Goal: Transaction & Acquisition: Purchase product/service

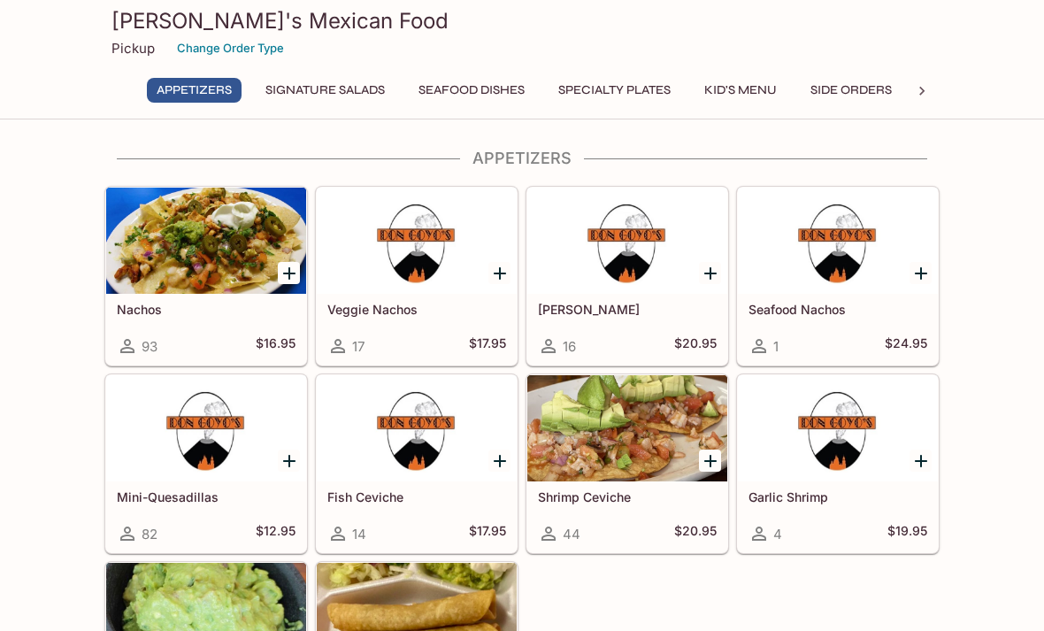
click at [202, 306] on h5 "Nachos" at bounding box center [206, 309] width 179 height 15
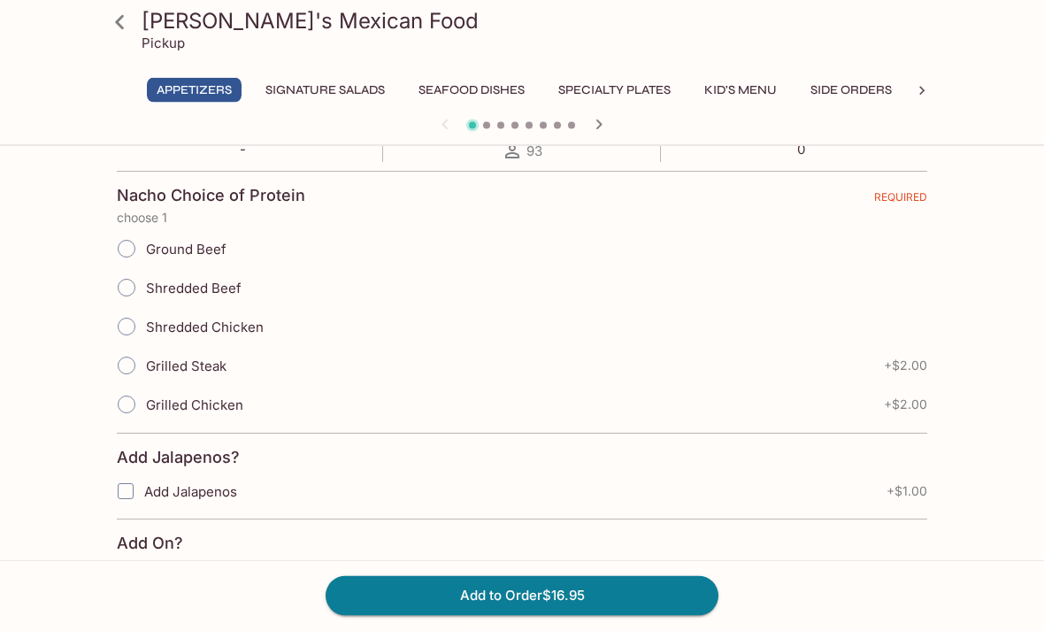
scroll to position [364, 0]
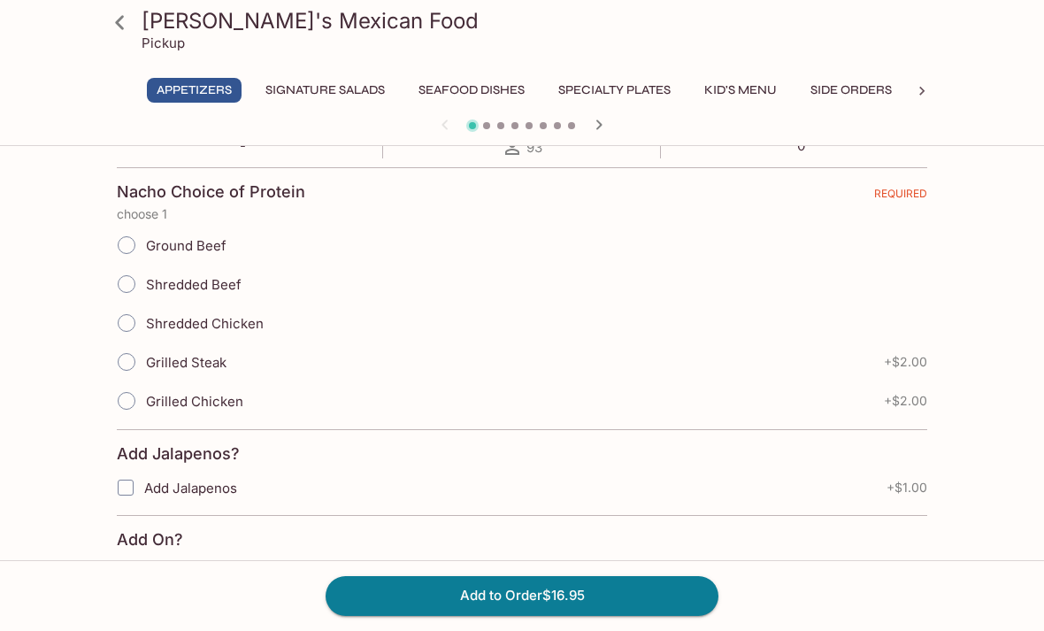
click at [138, 242] on input "Ground Beef" at bounding box center [126, 244] width 37 height 37
radio input "true"
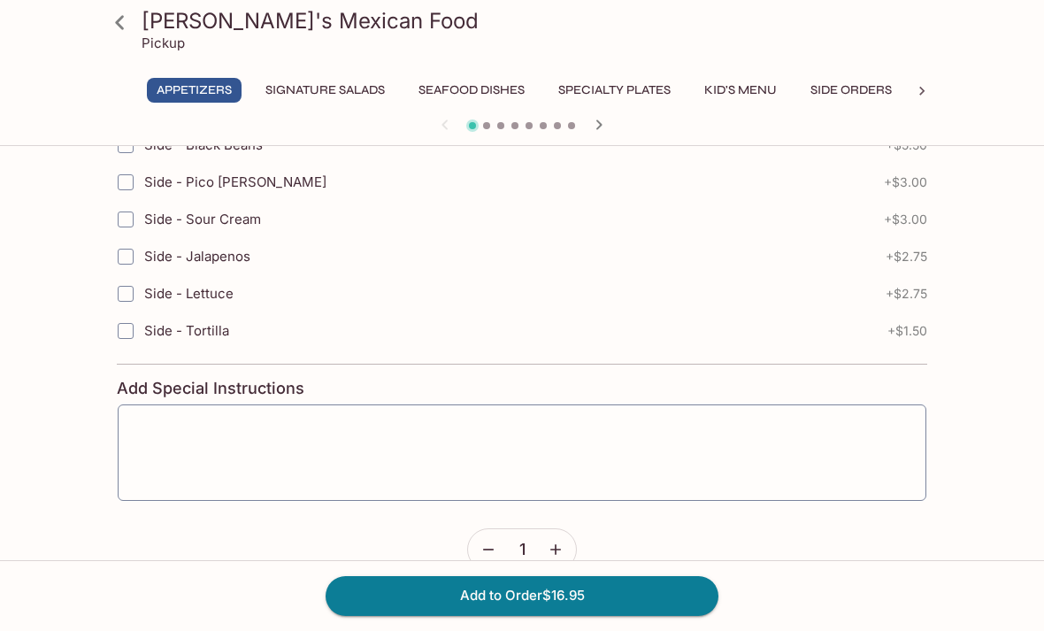
scroll to position [1054, 0]
click at [457, 615] on button "Add to Order $16.95" at bounding box center [522, 595] width 393 height 39
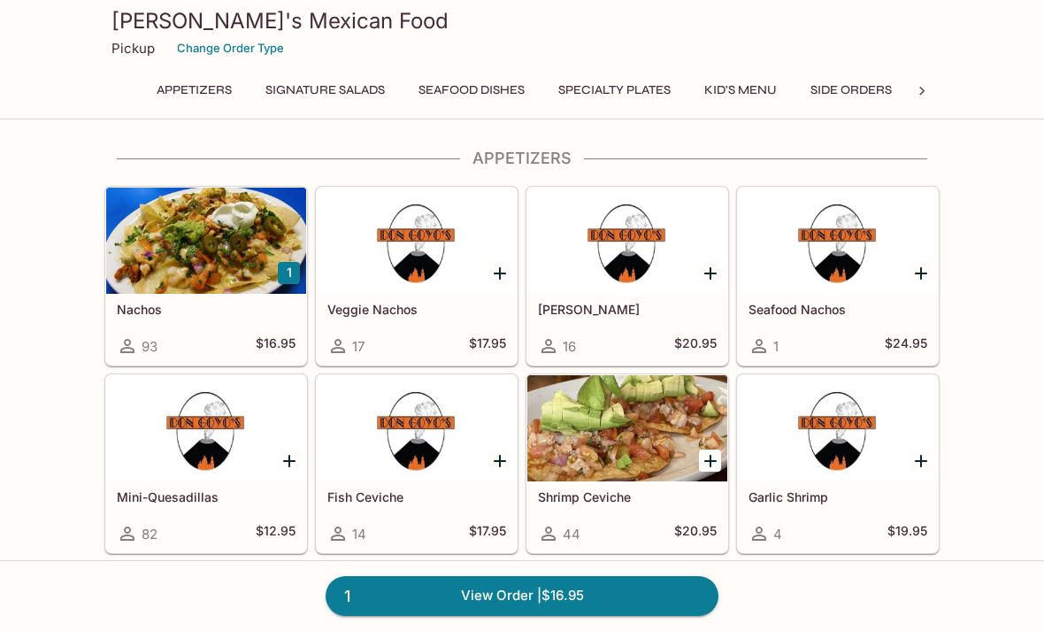
click at [834, 284] on div at bounding box center [838, 241] width 200 height 106
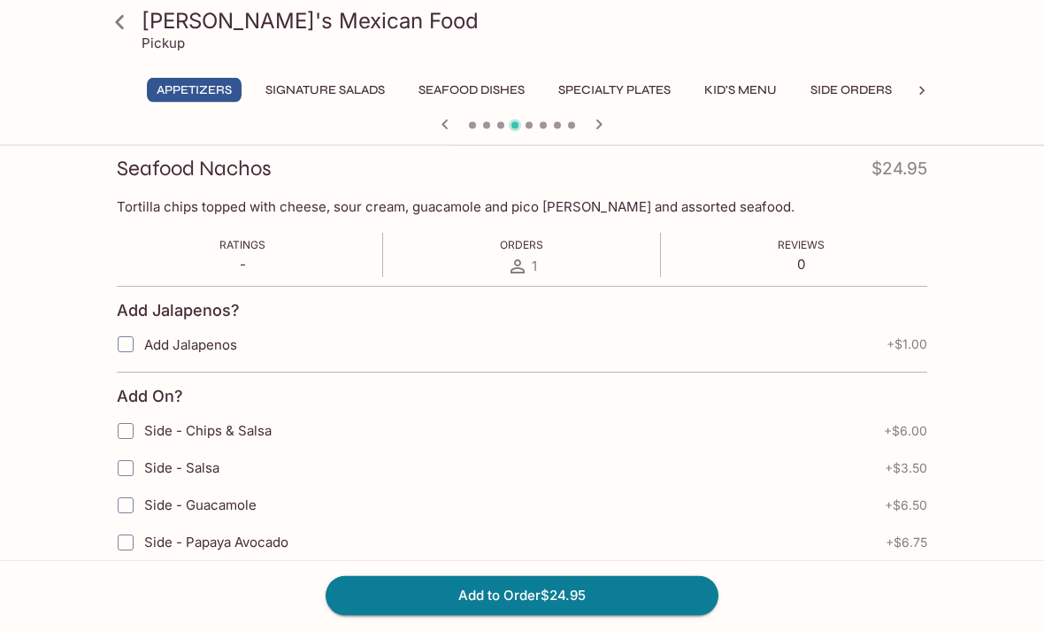
scroll to position [243, 0]
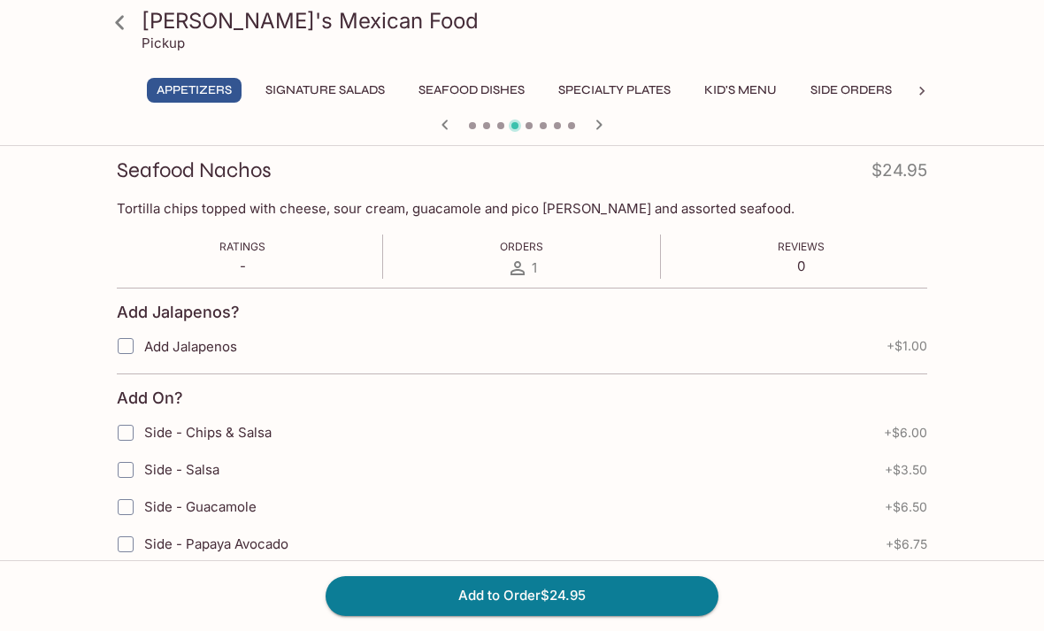
click at [141, 349] on input "Add Jalapenos" at bounding box center [125, 345] width 35 height 35
checkbox input "true"
click at [438, 615] on button "Add to Order $25.95" at bounding box center [522, 595] width 393 height 39
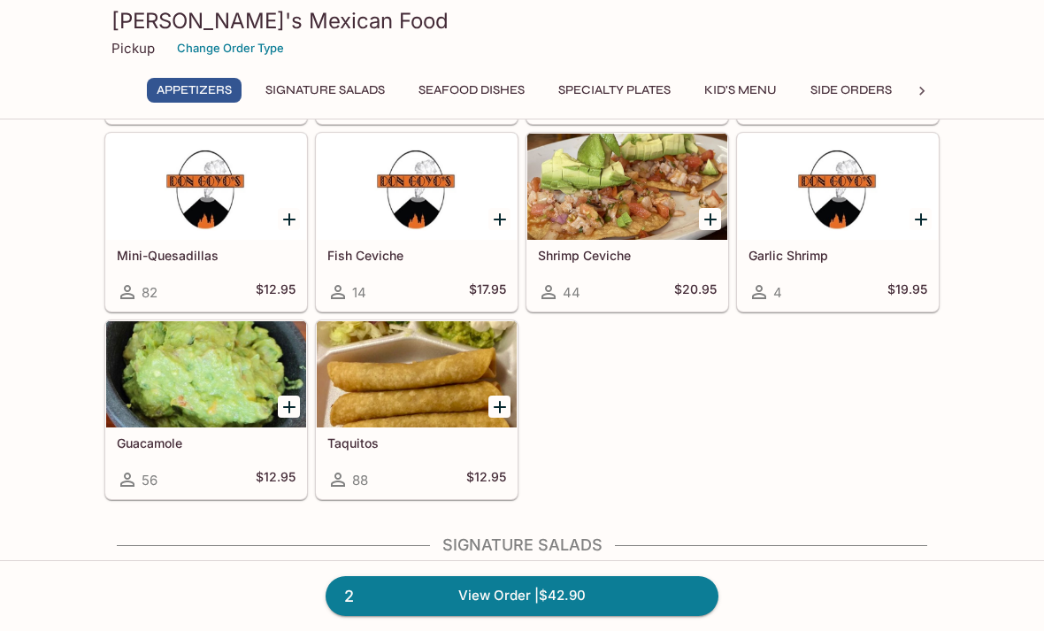
scroll to position [258, 0]
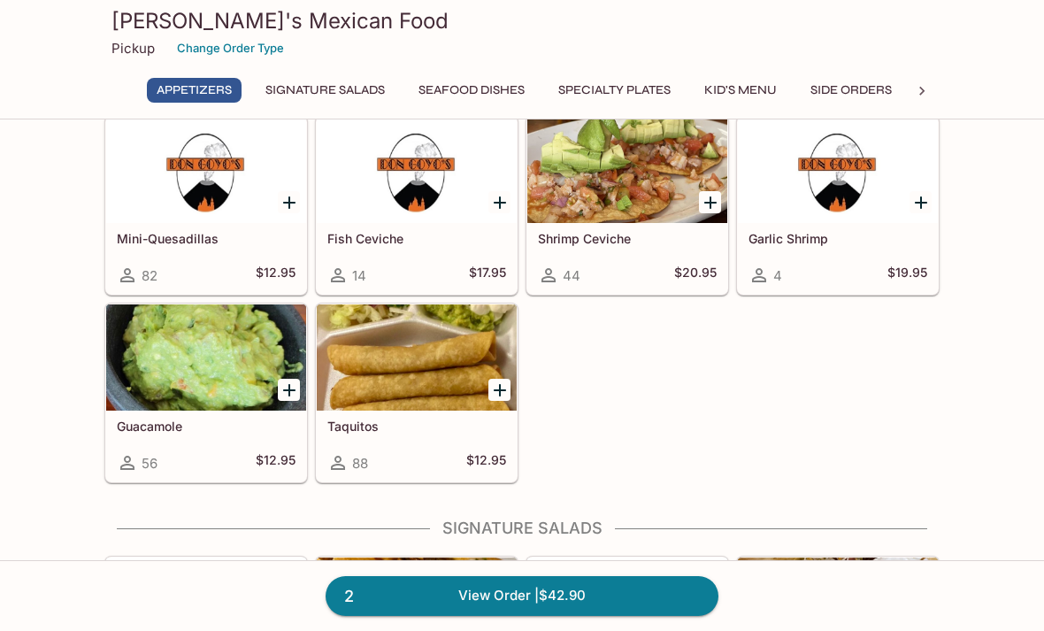
click at [266, 385] on div at bounding box center [206, 357] width 200 height 106
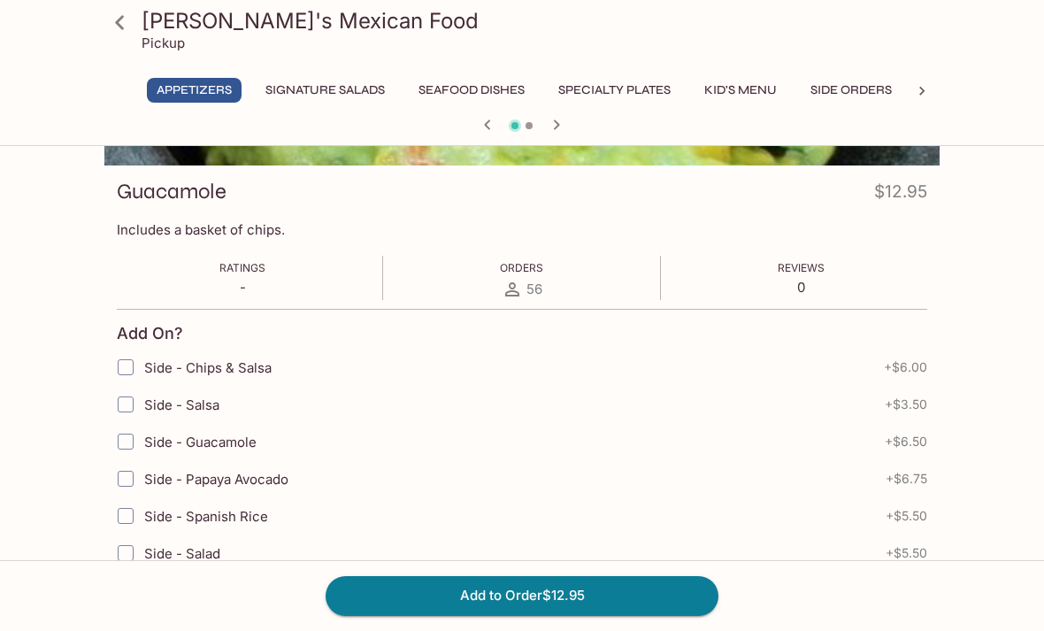
scroll to position [220, 0]
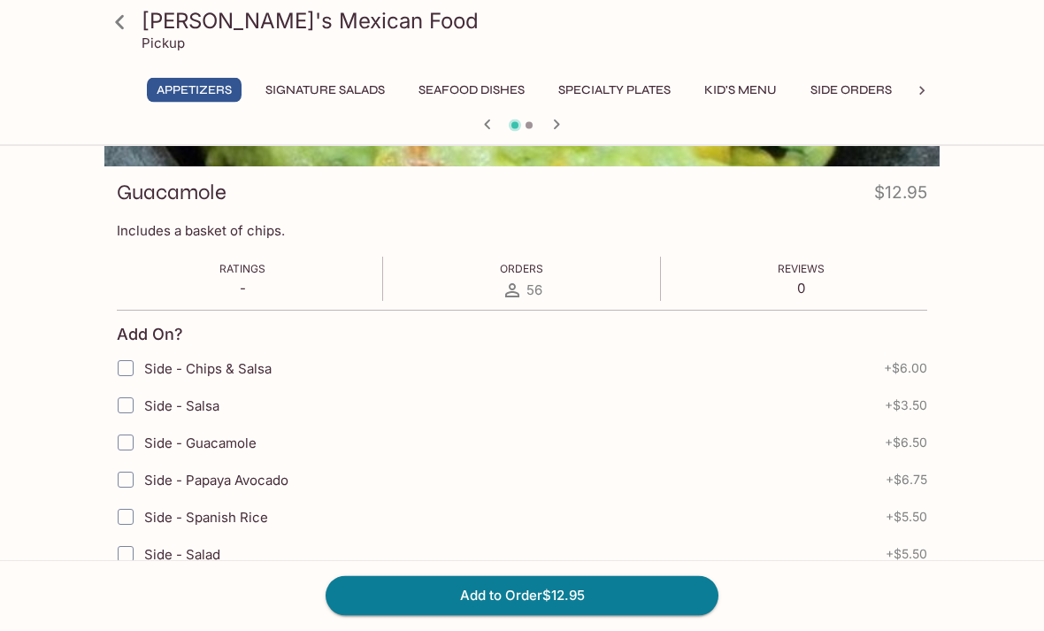
click at [140, 363] on input "Side - Chips & Salsa" at bounding box center [125, 368] width 35 height 35
checkbox input "true"
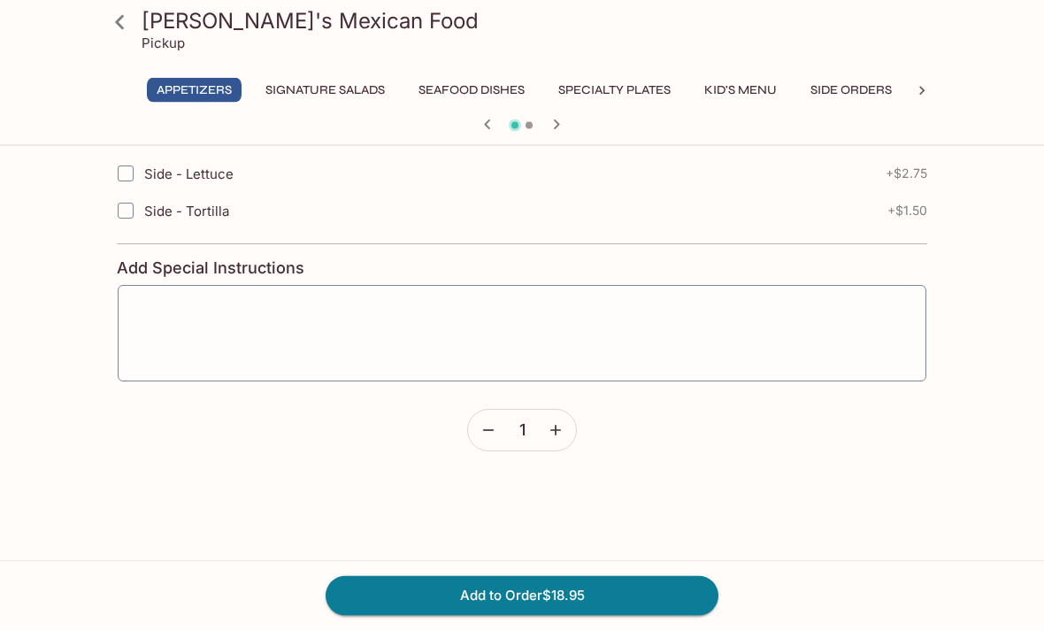
scroll to position [851, 0]
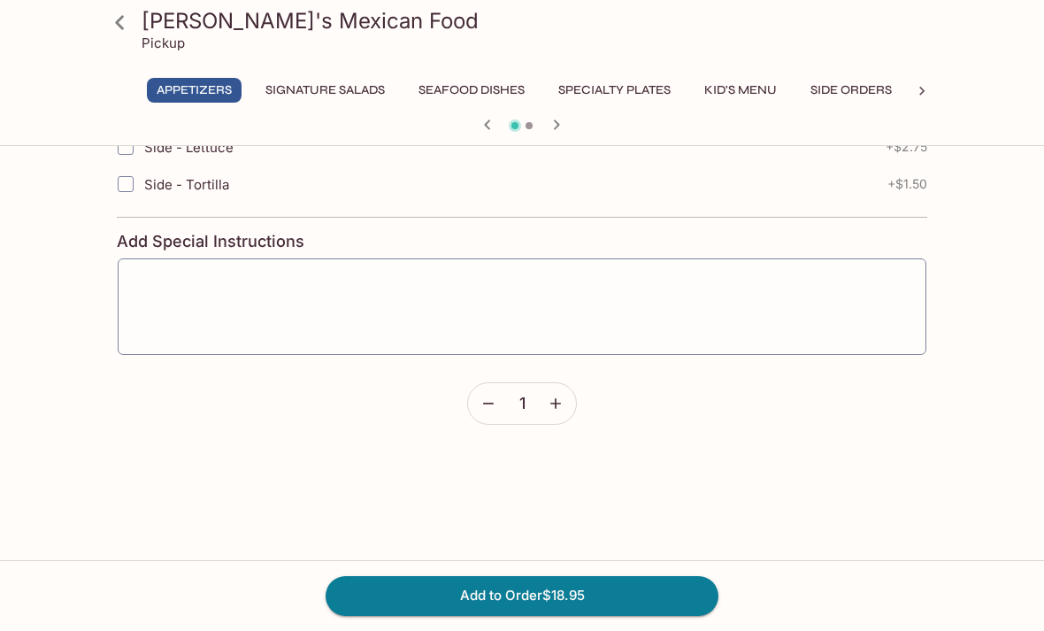
click at [558, 413] on button "button" at bounding box center [555, 403] width 41 height 41
click at [486, 419] on button "button" at bounding box center [488, 403] width 41 height 41
click at [411, 615] on button "Add to Order $18.95" at bounding box center [522, 595] width 393 height 39
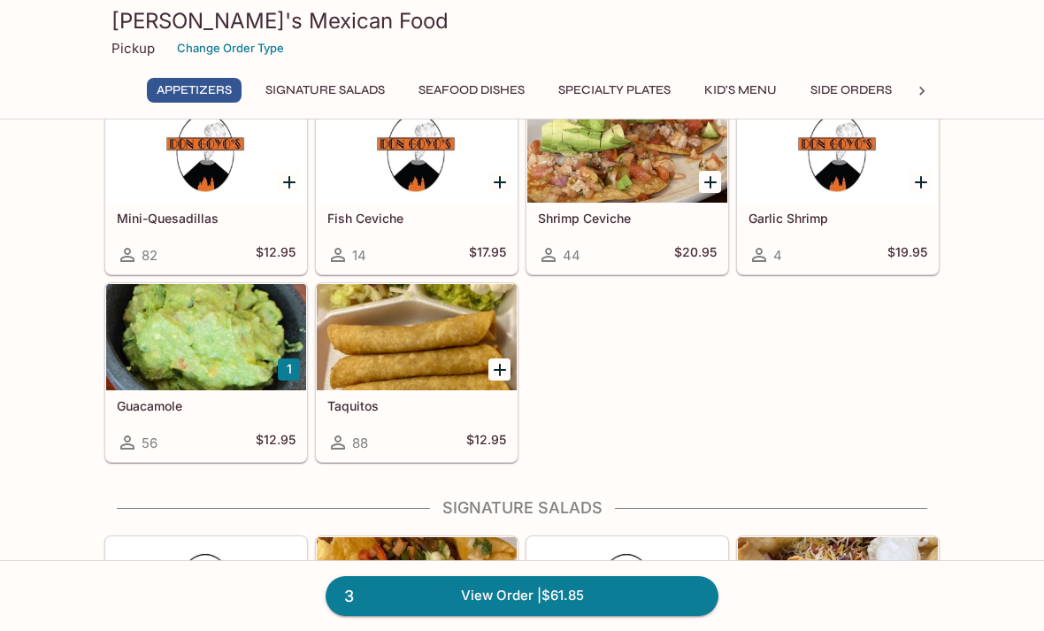
scroll to position [271, 0]
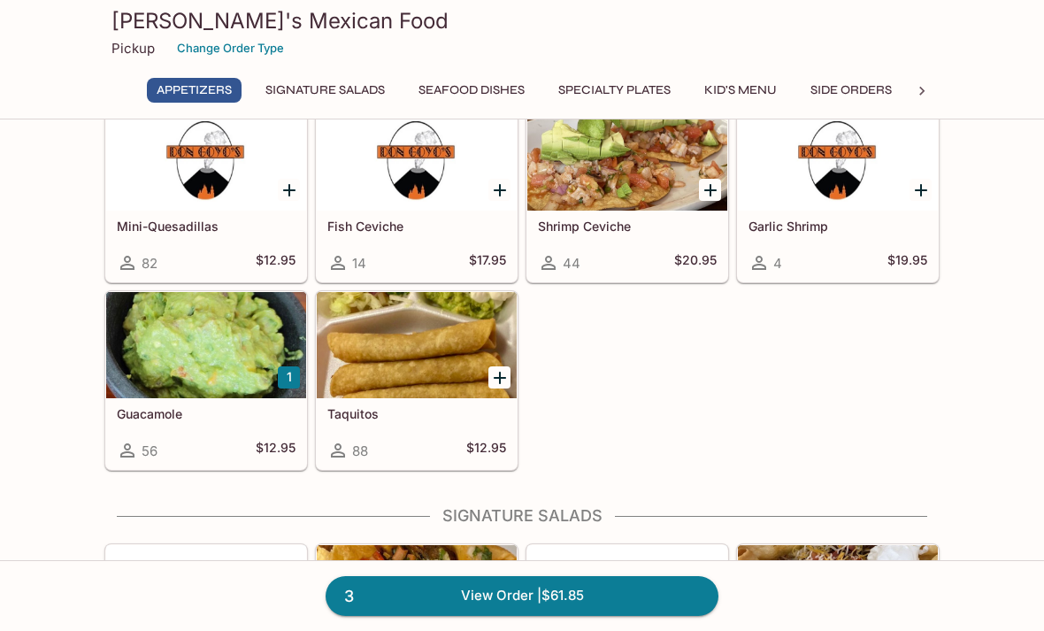
click at [177, 437] on div "Guacamole 56 $12.95" at bounding box center [206, 433] width 200 height 71
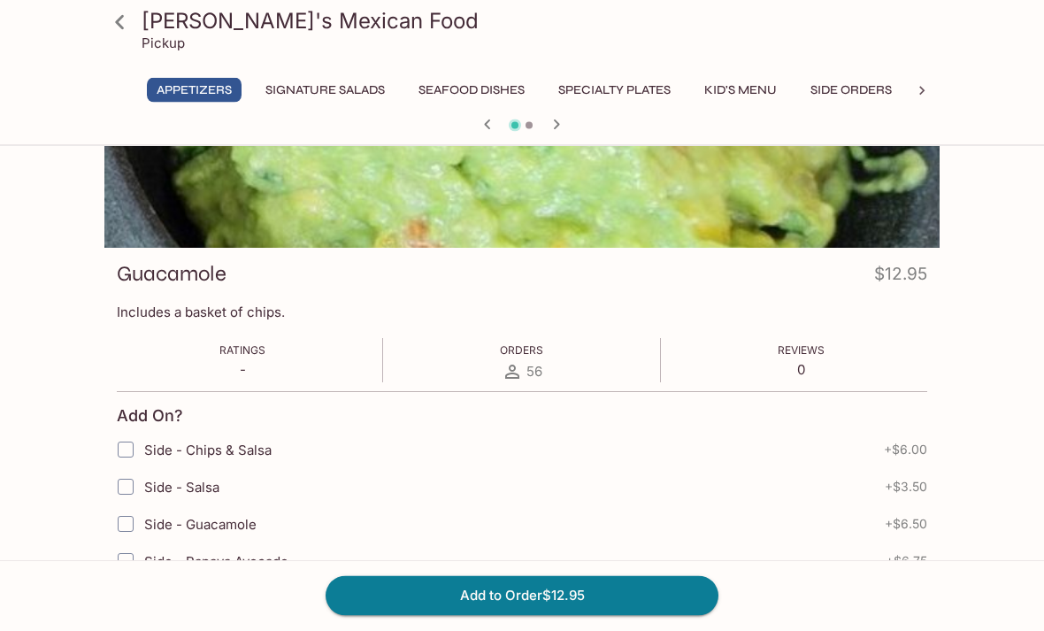
scroll to position [138, 0]
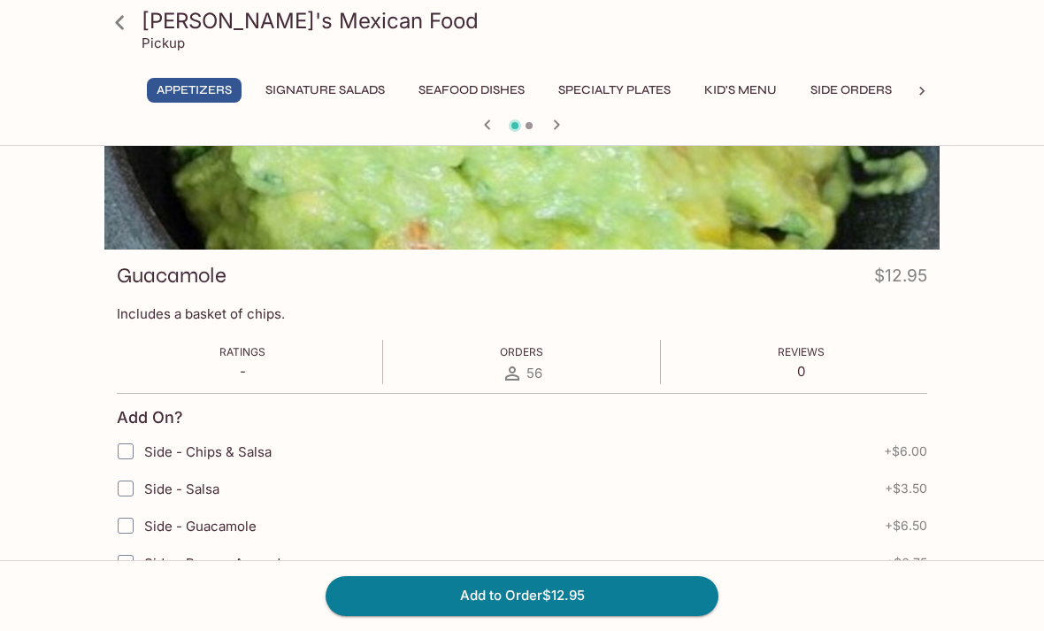
click at [125, 449] on input "Side - Chips & Salsa" at bounding box center [125, 451] width 35 height 35
checkbox input "true"
click at [411, 615] on button "Add to Order $18.95" at bounding box center [522, 595] width 393 height 39
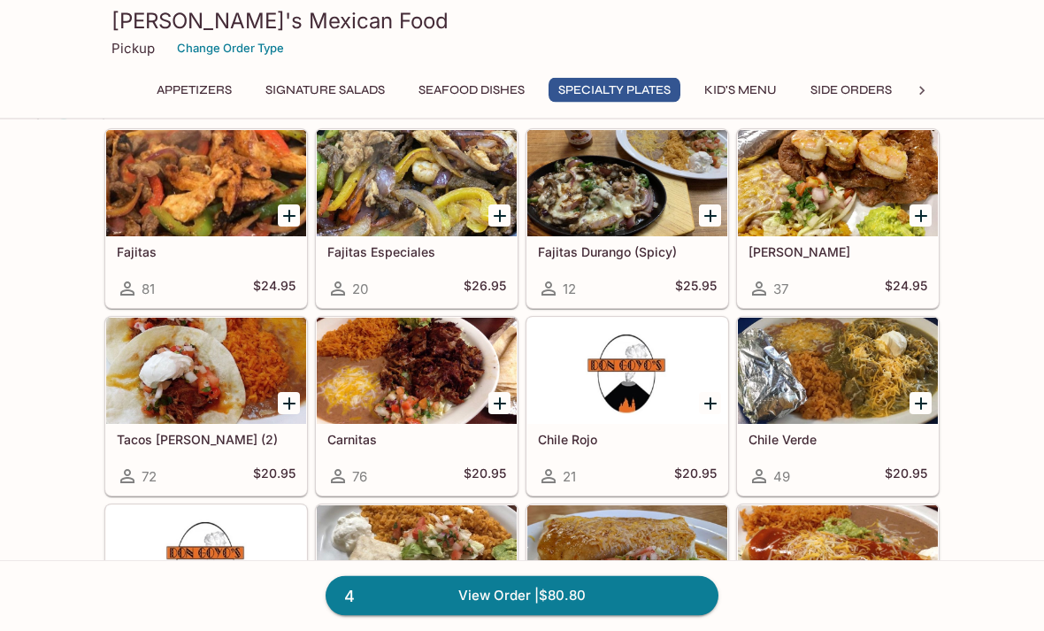
scroll to position [1385, 0]
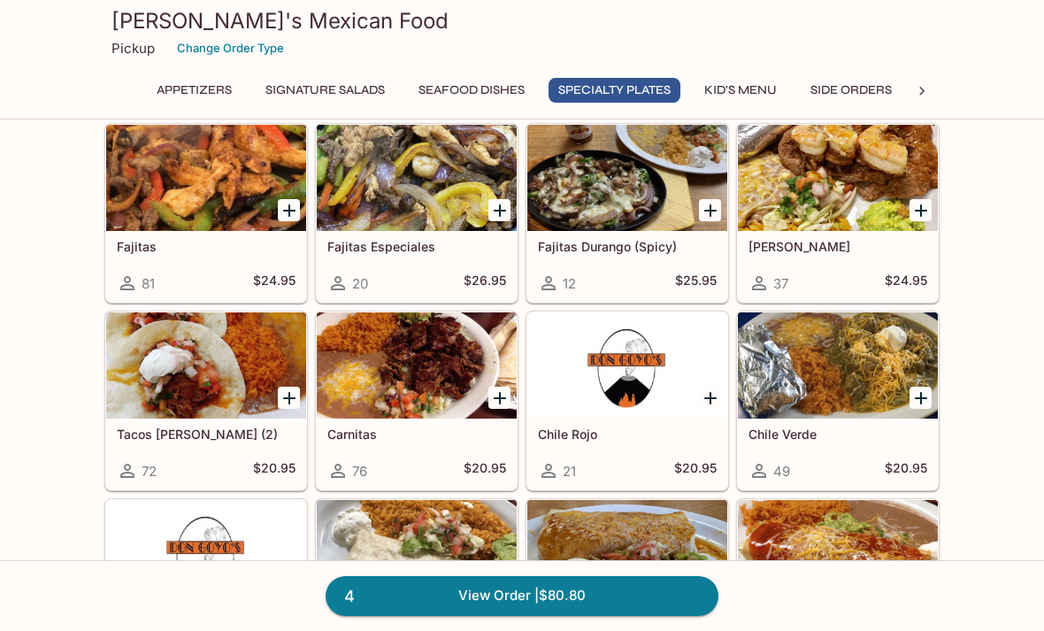
click at [411, 424] on div "Carnitas 76 $20.95" at bounding box center [417, 453] width 200 height 71
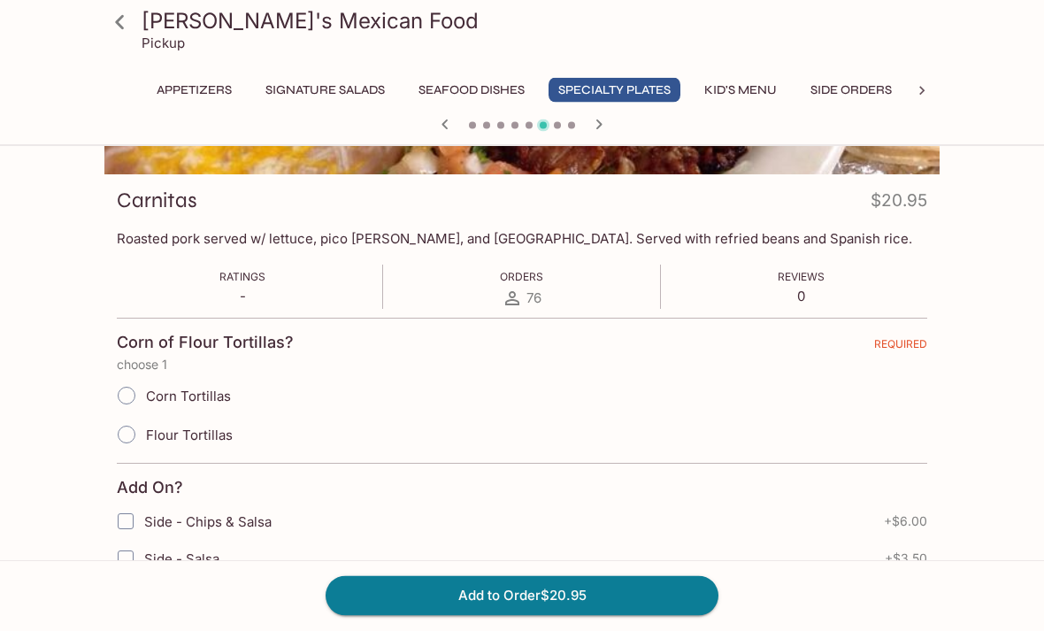
scroll to position [223, 0]
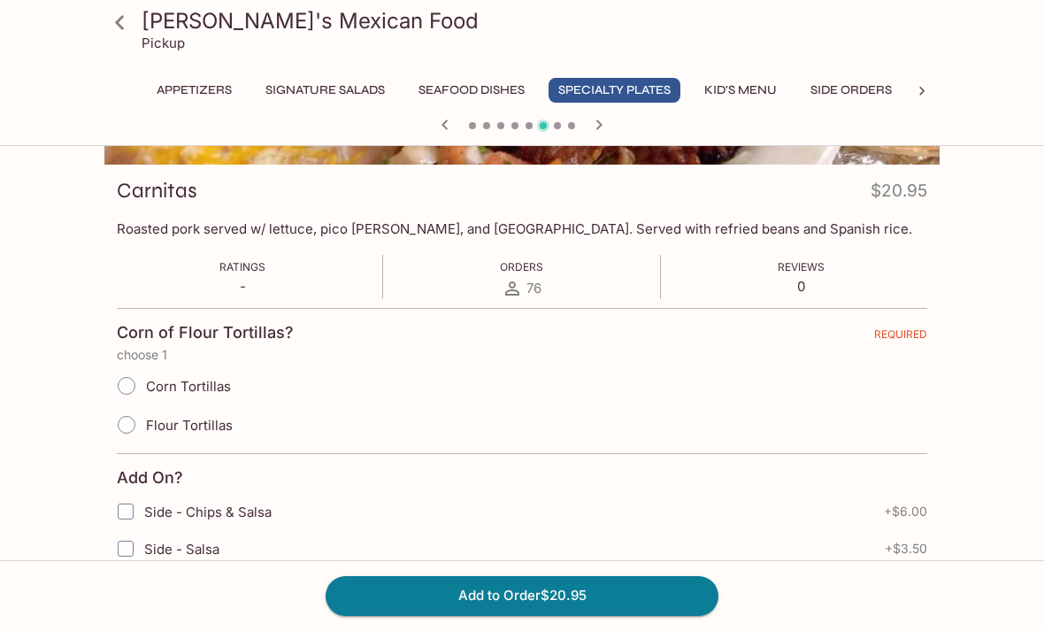
click at [142, 427] on input "Flour Tortillas" at bounding box center [126, 424] width 37 height 37
radio input "true"
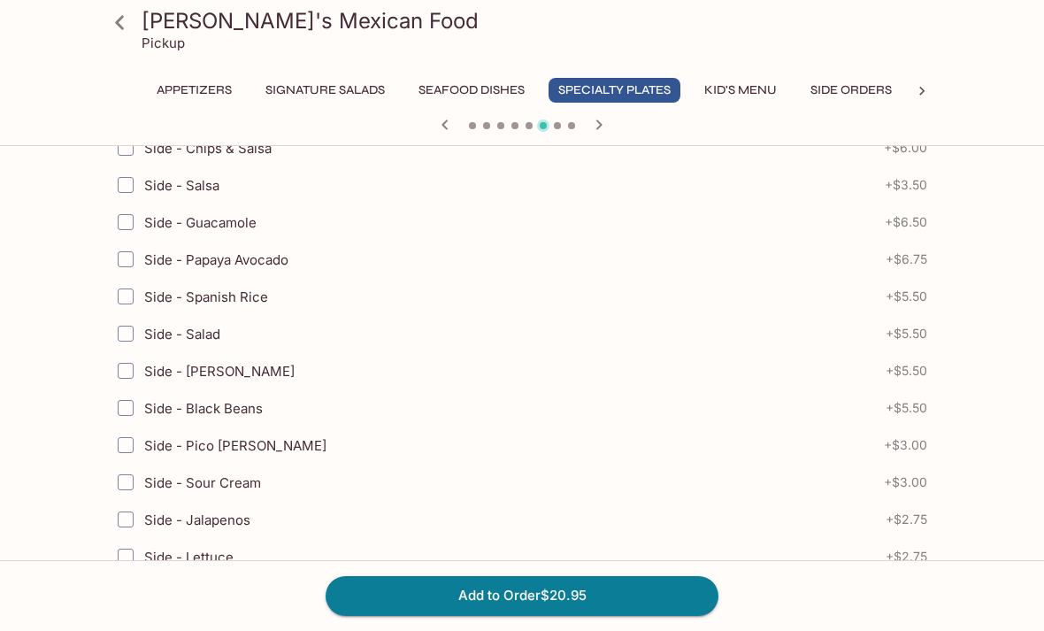
scroll to position [595, 0]
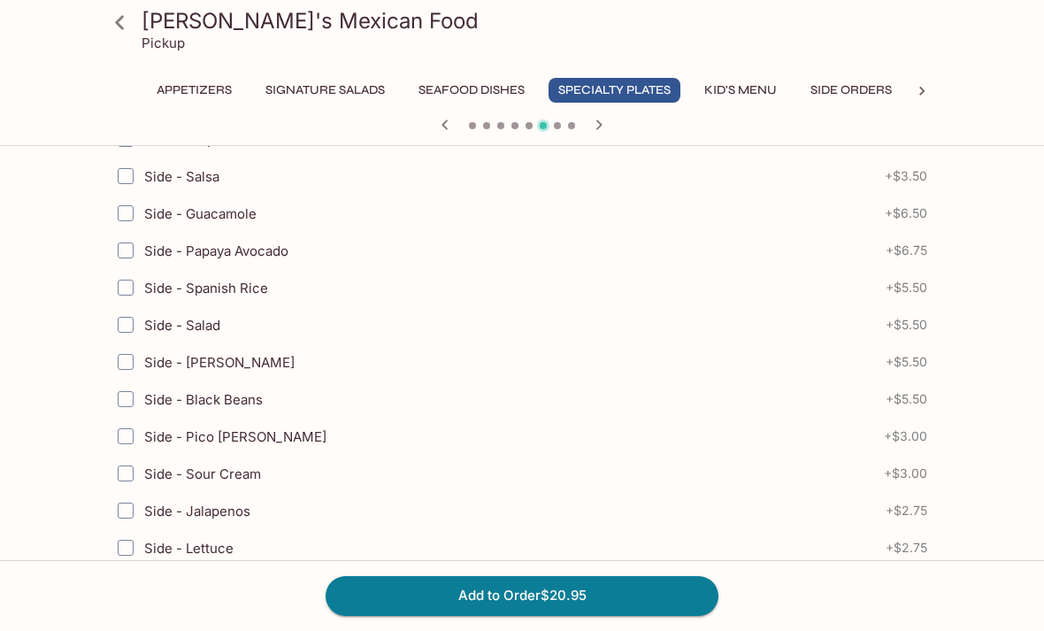
click at [438, 615] on button "Add to Order $20.95" at bounding box center [522, 595] width 393 height 39
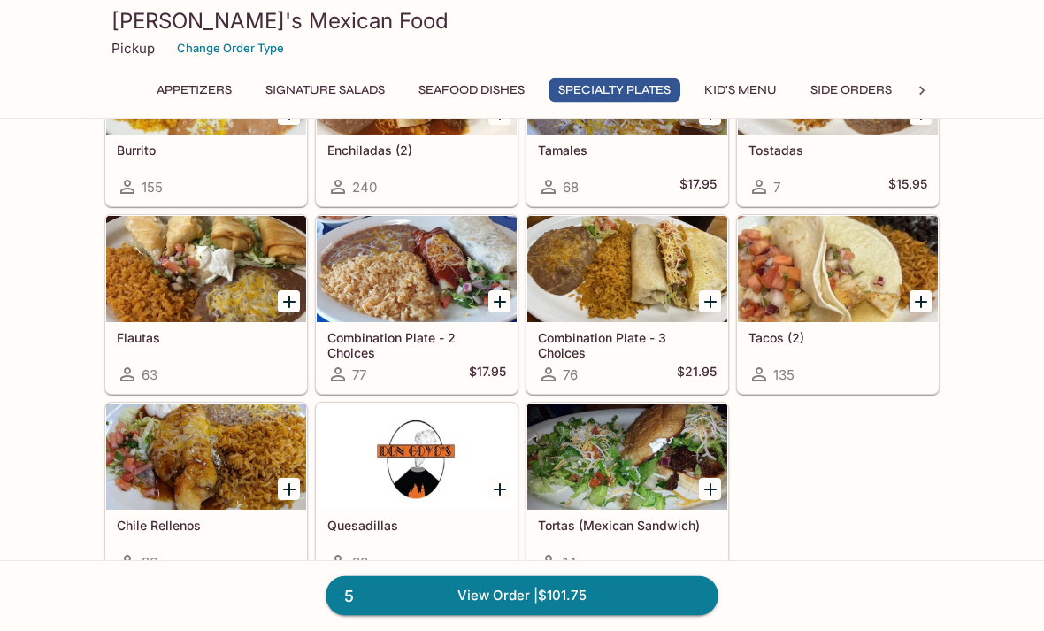
scroll to position [2044, 0]
click at [187, 321] on div at bounding box center [206, 269] width 200 height 106
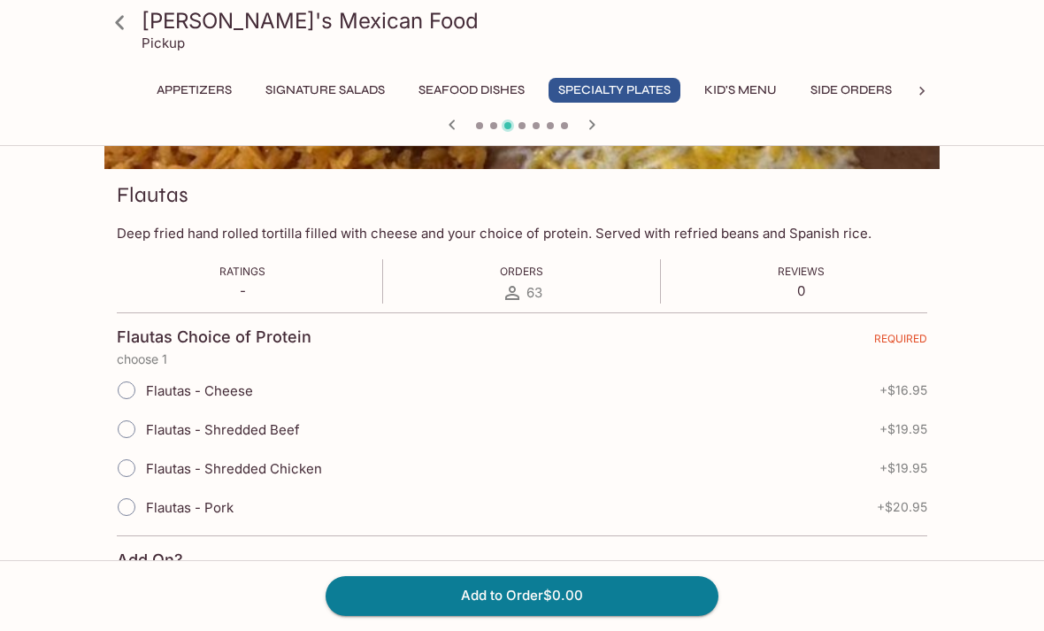
scroll to position [218, 0]
click at [127, 509] on input "Flautas - Pork" at bounding box center [126, 507] width 37 height 37
radio input "true"
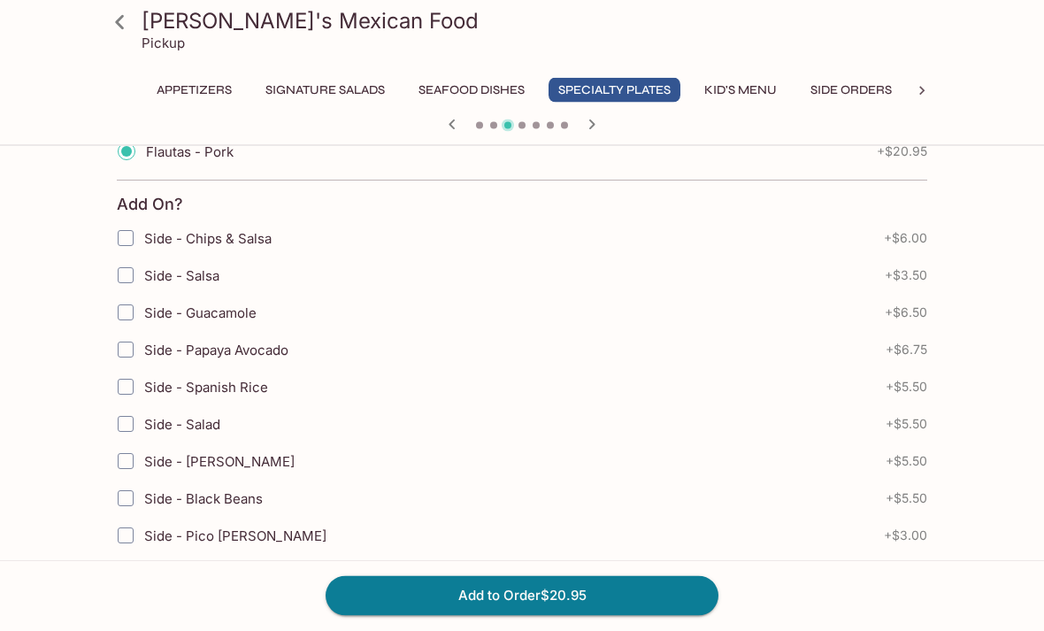
scroll to position [574, 0]
click at [438, 615] on button "Add to Order $20.95" at bounding box center [522, 595] width 393 height 39
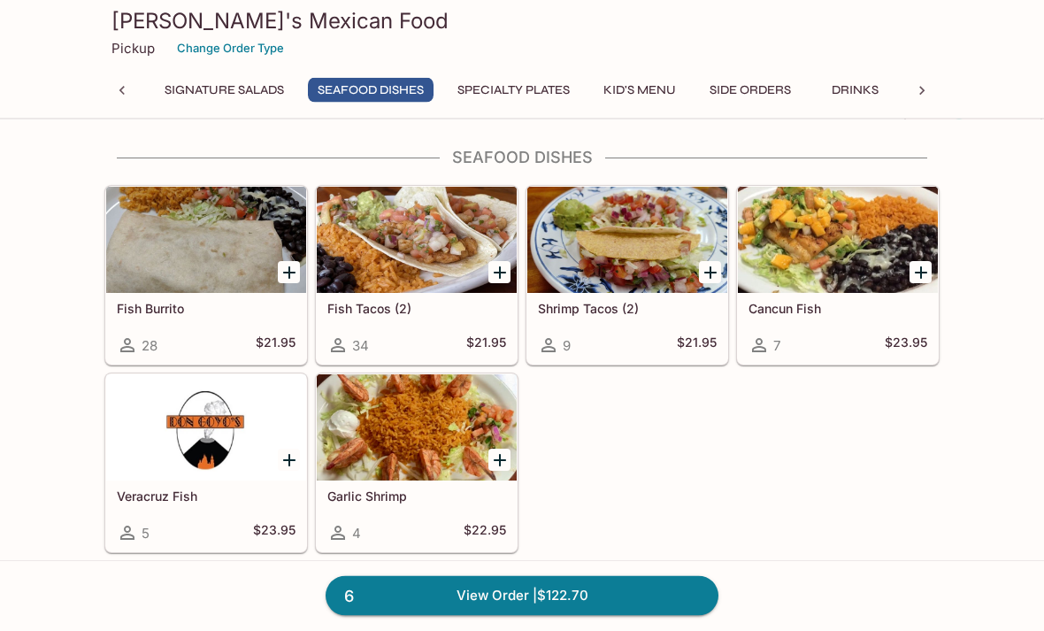
scroll to position [882, 0]
click at [429, 464] on div at bounding box center [417, 427] width 200 height 106
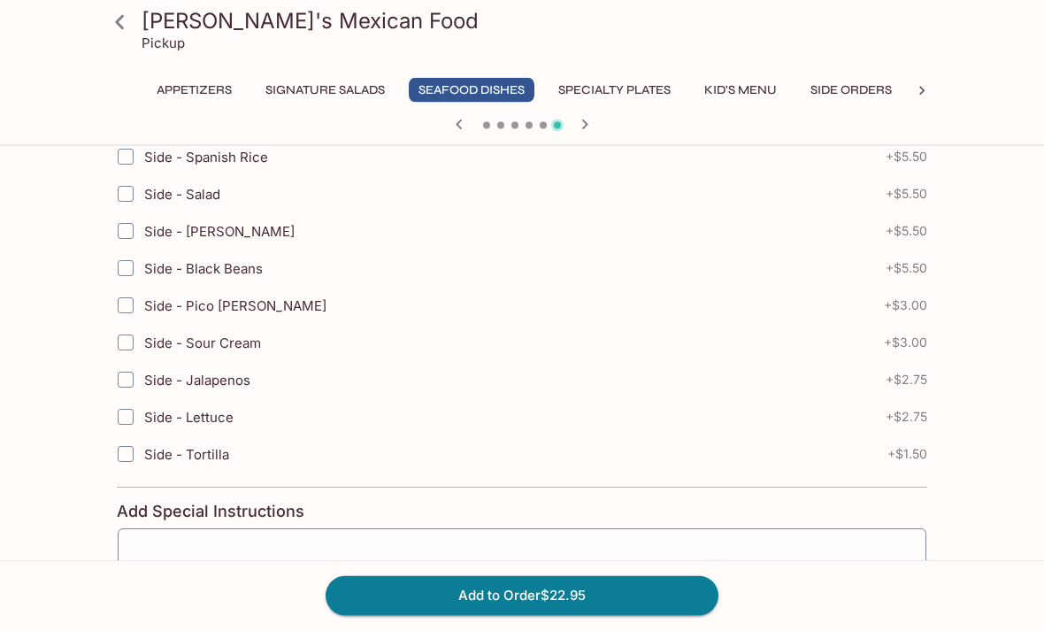
click at [136, 461] on input "Side - Tortilla" at bounding box center [125, 454] width 35 height 35
checkbox input "true"
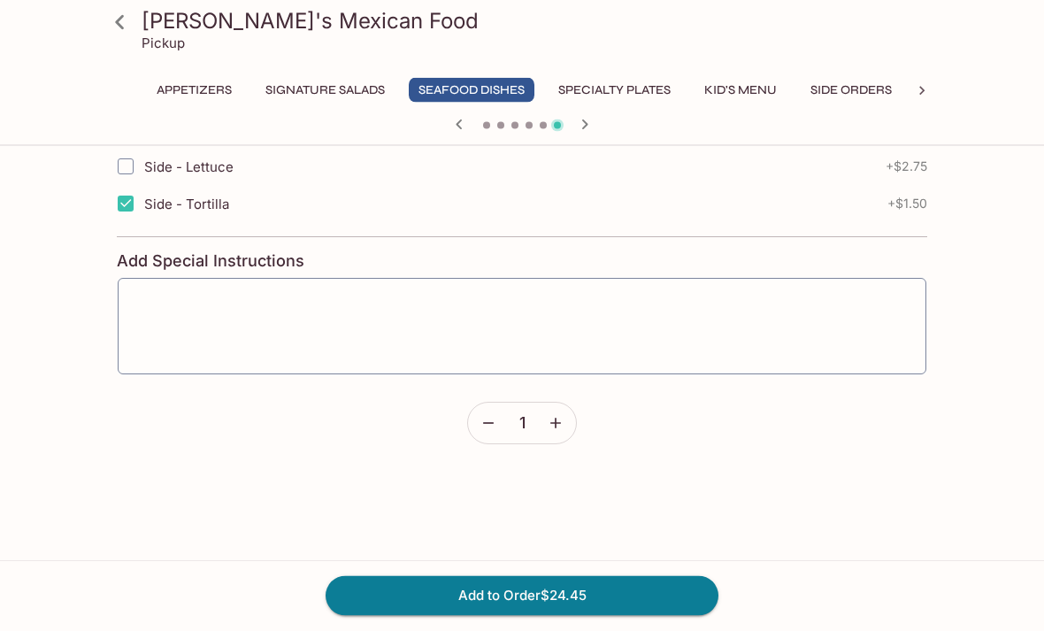
scroll to position [829, 0]
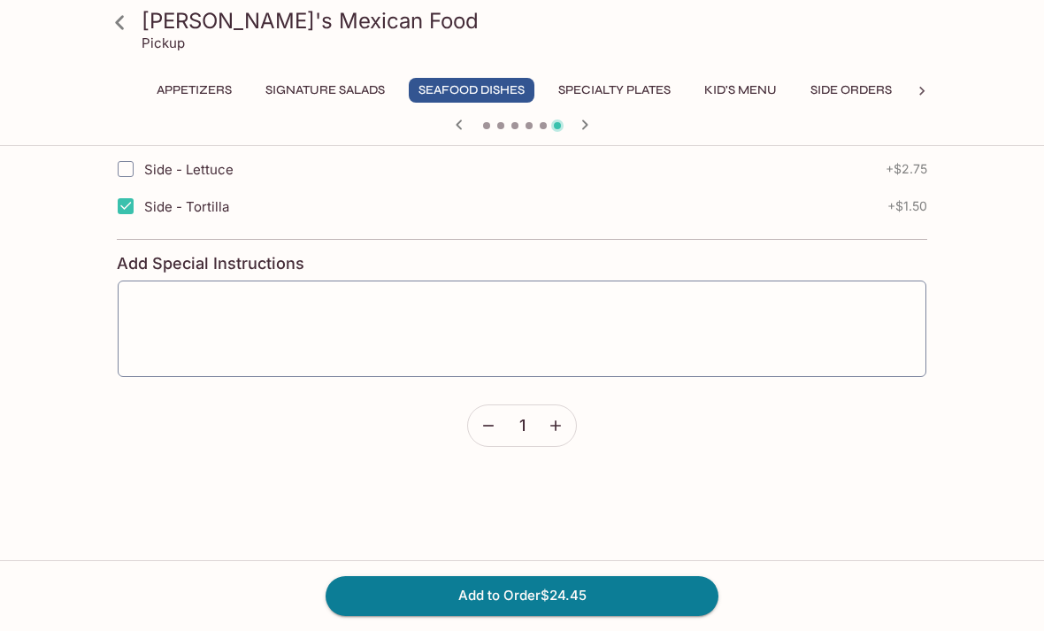
click at [418, 615] on button "Add to Order $24.45" at bounding box center [522, 595] width 393 height 39
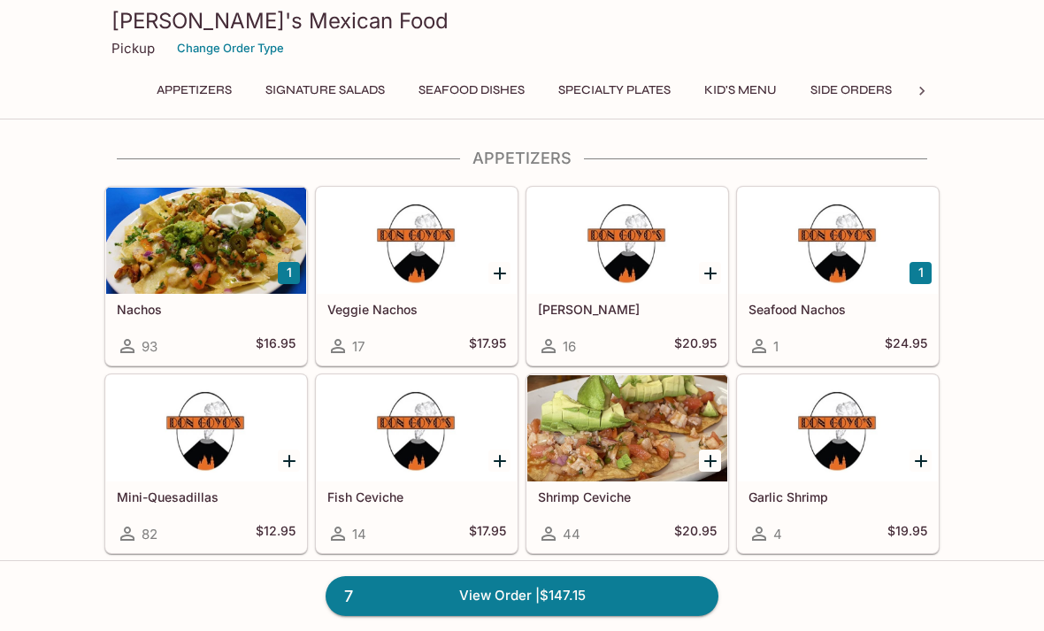
click at [450, 615] on link "7 View Order | $147.15" at bounding box center [522, 595] width 393 height 39
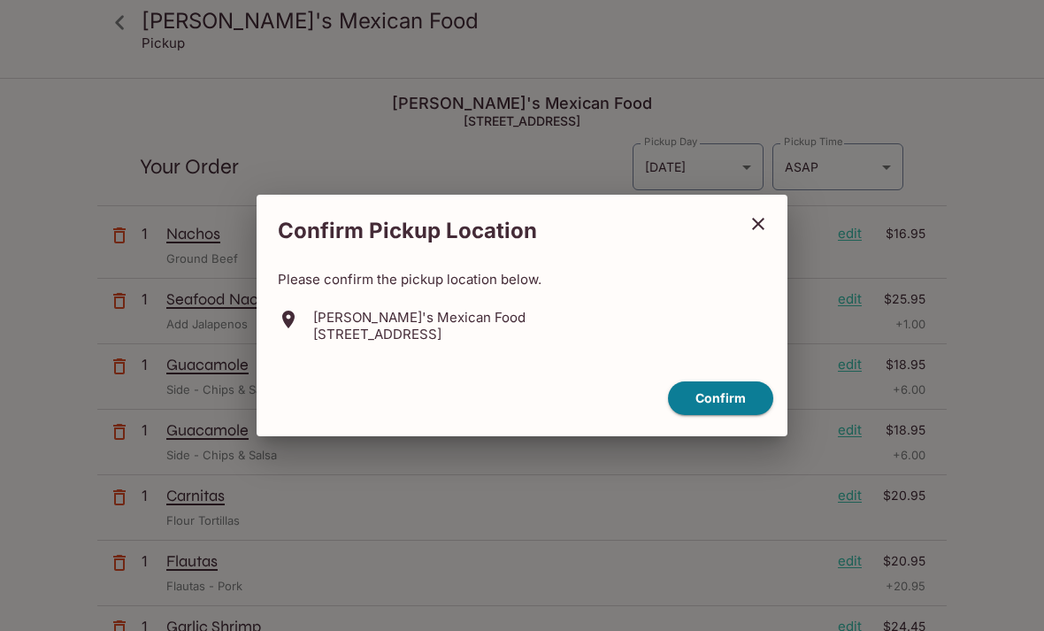
click at [695, 416] on button "Confirm" at bounding box center [720, 398] width 105 height 35
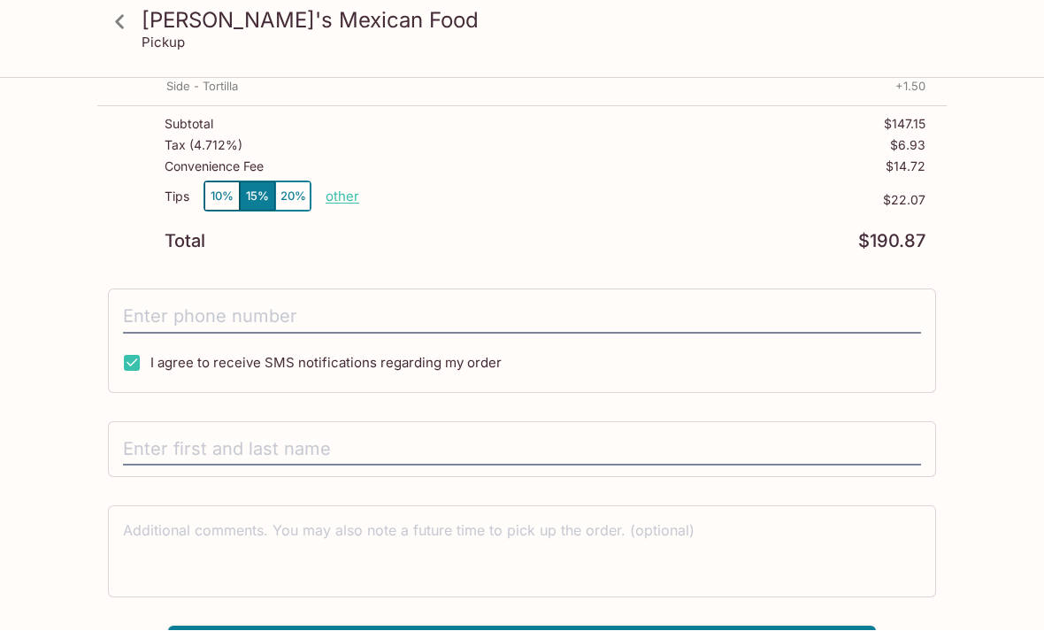
scroll to position [569, 0]
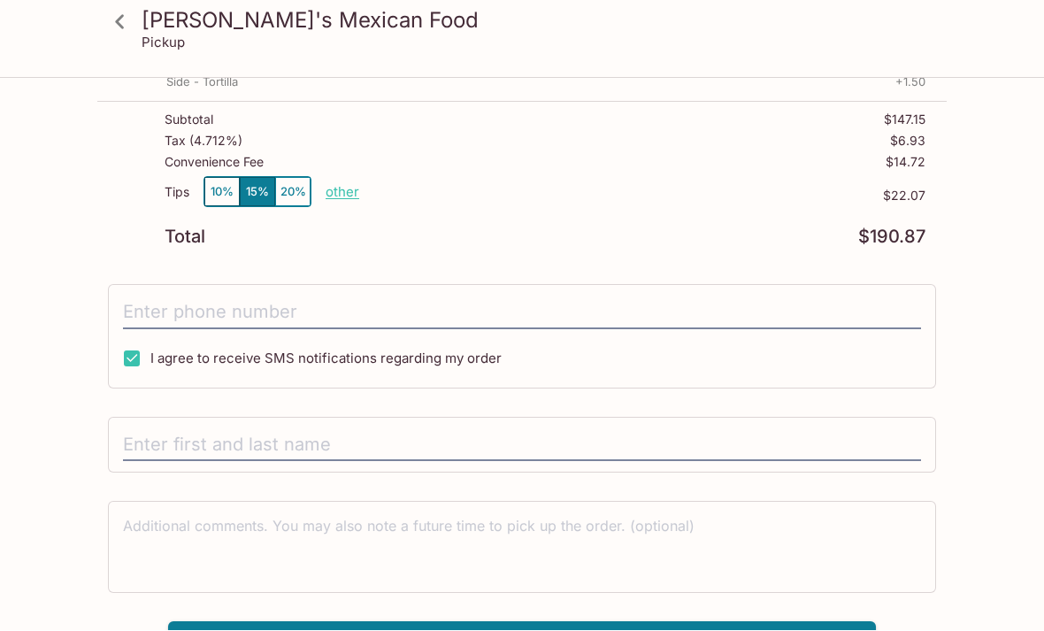
click at [173, 313] on input "tel" at bounding box center [522, 313] width 798 height 34
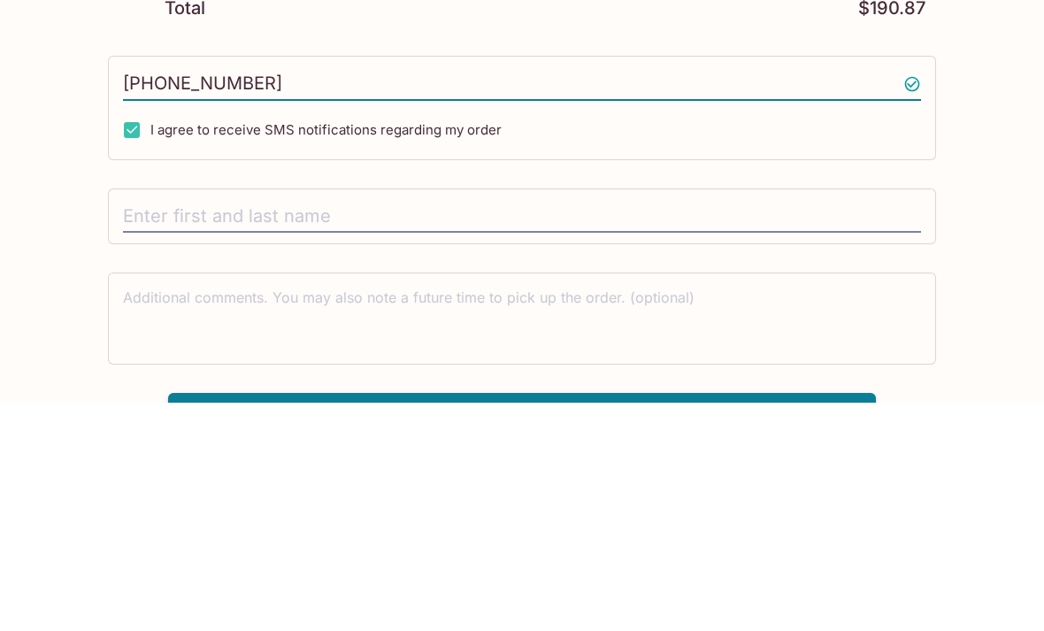
type input "[PHONE_NUMBER]"
click at [173, 429] on input "text" at bounding box center [522, 446] width 798 height 34
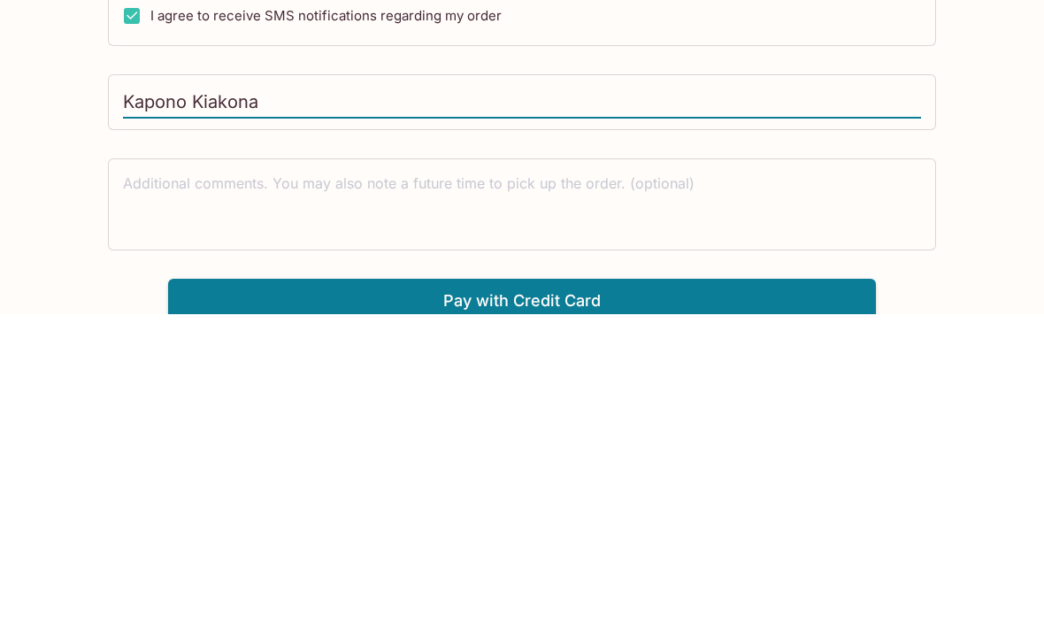
scroll to position [603, 0]
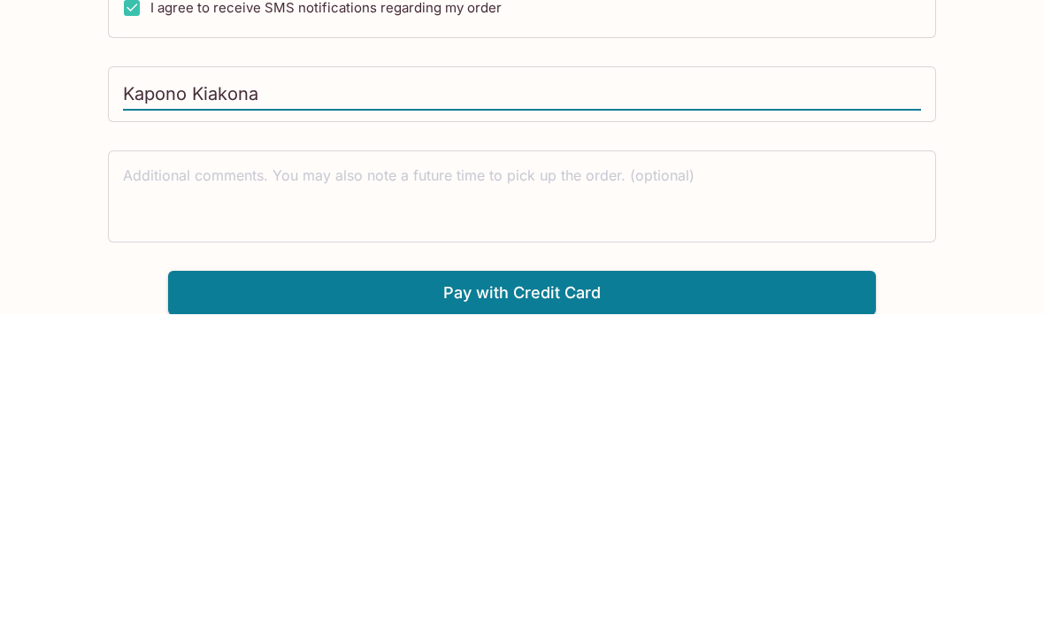
type input "Kapono Kiakona"
click at [279, 587] on button "Pay with Credit Card" at bounding box center [522, 609] width 708 height 44
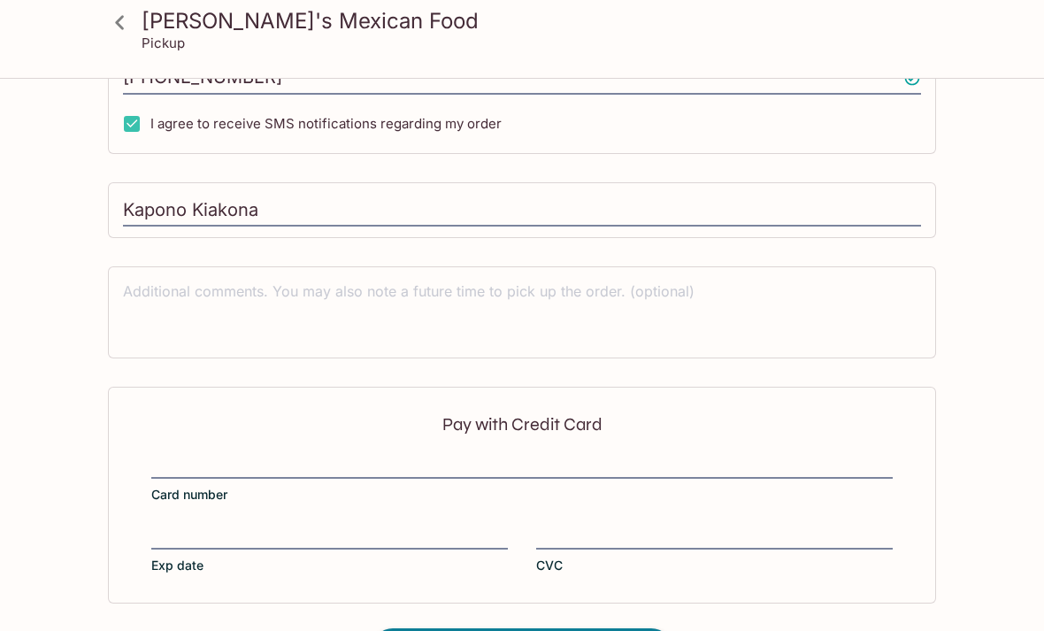
scroll to position [834, 0]
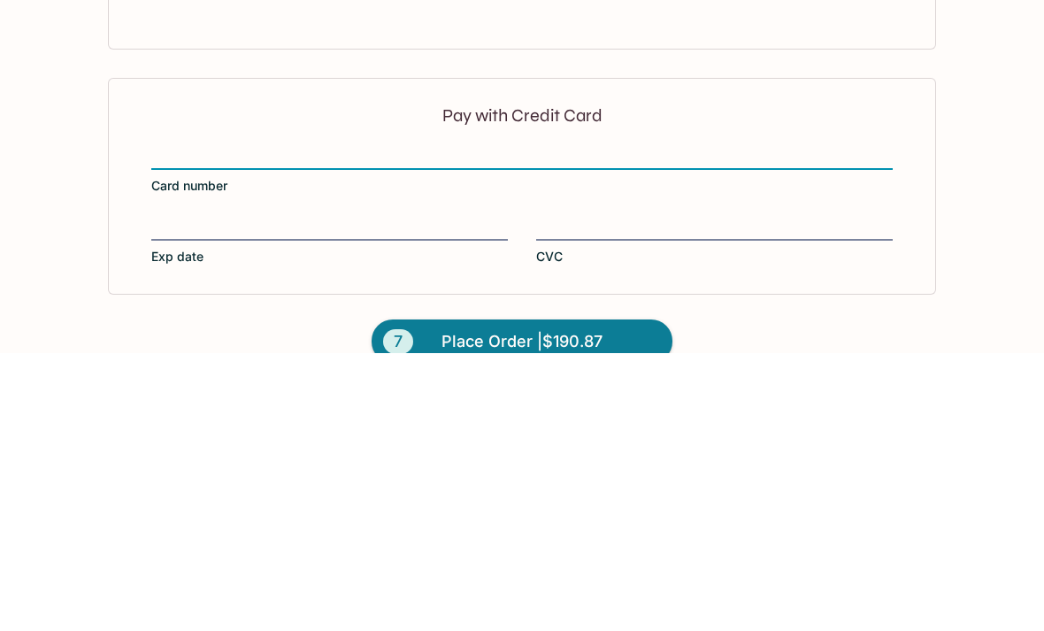
click at [166, 526] on span "Exp date" at bounding box center [177, 535] width 52 height 18
click at [166, 495] on input "Exp date" at bounding box center [329, 495] width 357 height 1
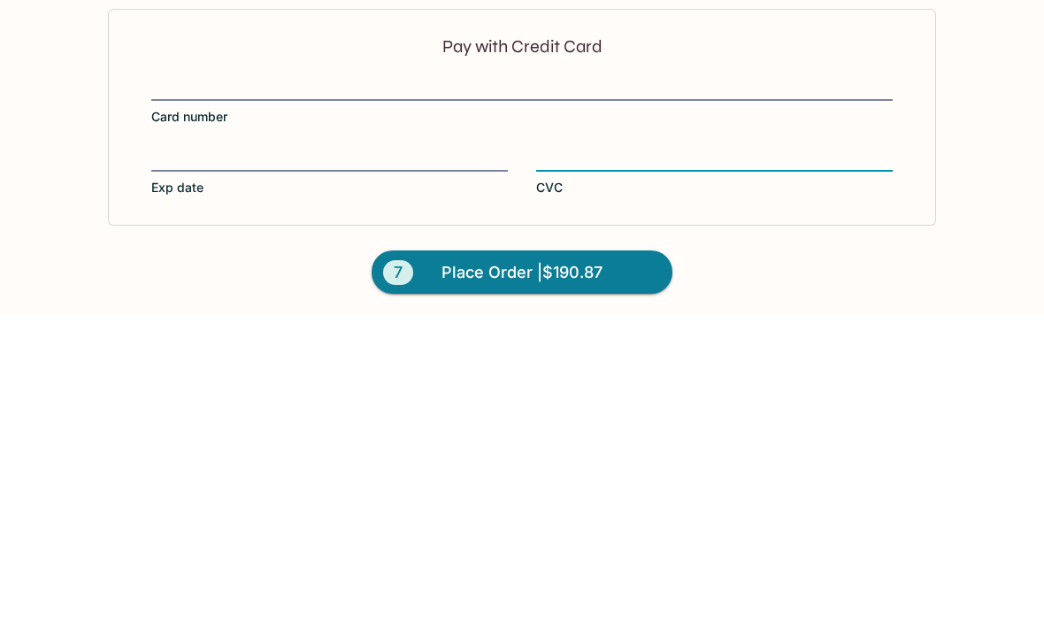
scroll to position [868, 0]
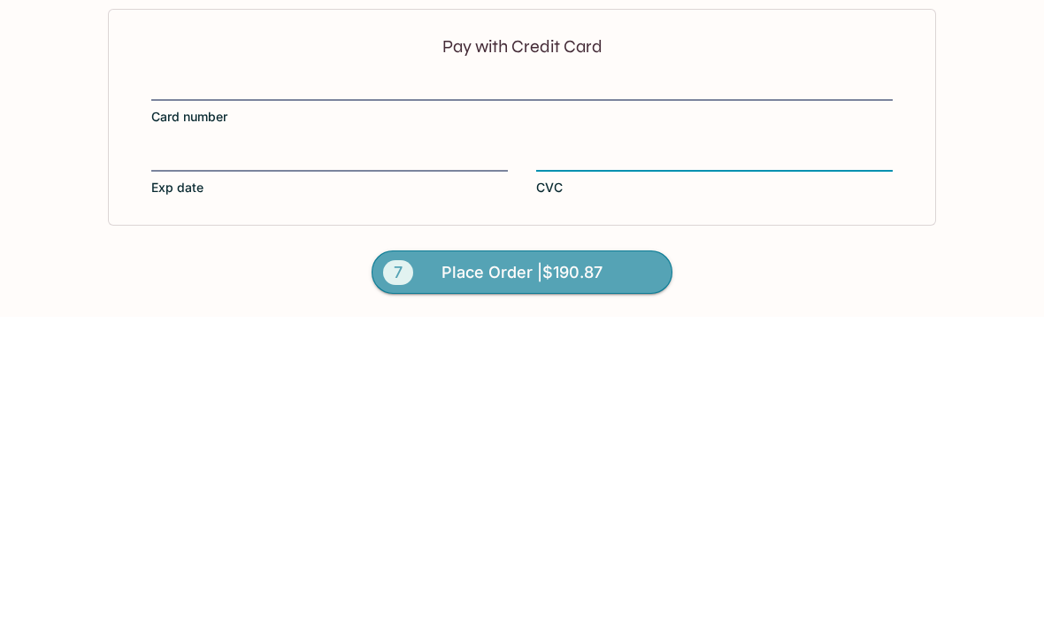
click at [463, 572] on span "Place Order | $190.87" at bounding box center [521, 586] width 161 height 28
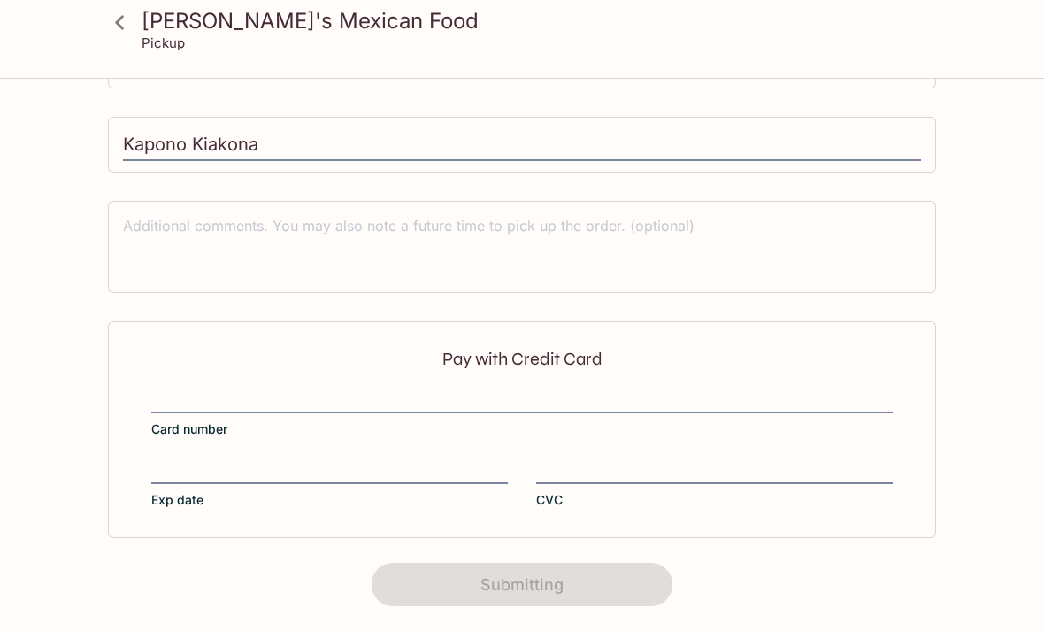
scroll to position [22, 0]
